Goal: Navigation & Orientation: Understand site structure

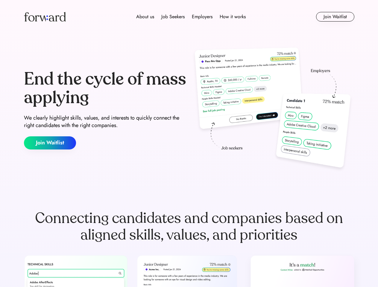
click at [189, 144] on div "End the cycle of mass applying We clearly highlight skills, values, and interes…" at bounding box center [189, 110] width 331 height 129
click at [189, 17] on div "About us Job Seekers Employers How it works" at bounding box center [191, 16] width 236 height 7
click at [45, 17] on img at bounding box center [45, 17] width 42 height 10
click at [191, 17] on div "About us Job Seekers Employers How it works" at bounding box center [191, 16] width 236 height 7
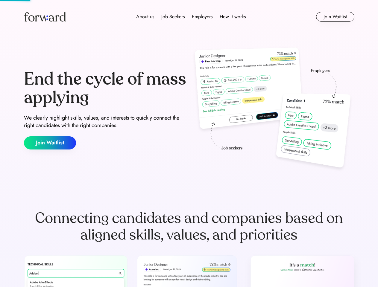
click at [145, 17] on div "About us" at bounding box center [145, 16] width 18 height 7
click at [173, 17] on div "Job Seekers" at bounding box center [172, 16] width 23 height 7
click at [202, 17] on div "Employers" at bounding box center [202, 16] width 21 height 7
click at [232, 17] on div "How it works" at bounding box center [233, 16] width 26 height 7
click at [335, 17] on button "Join Waitlist" at bounding box center [335, 17] width 38 height 10
